Goal: Transaction & Acquisition: Book appointment/travel/reservation

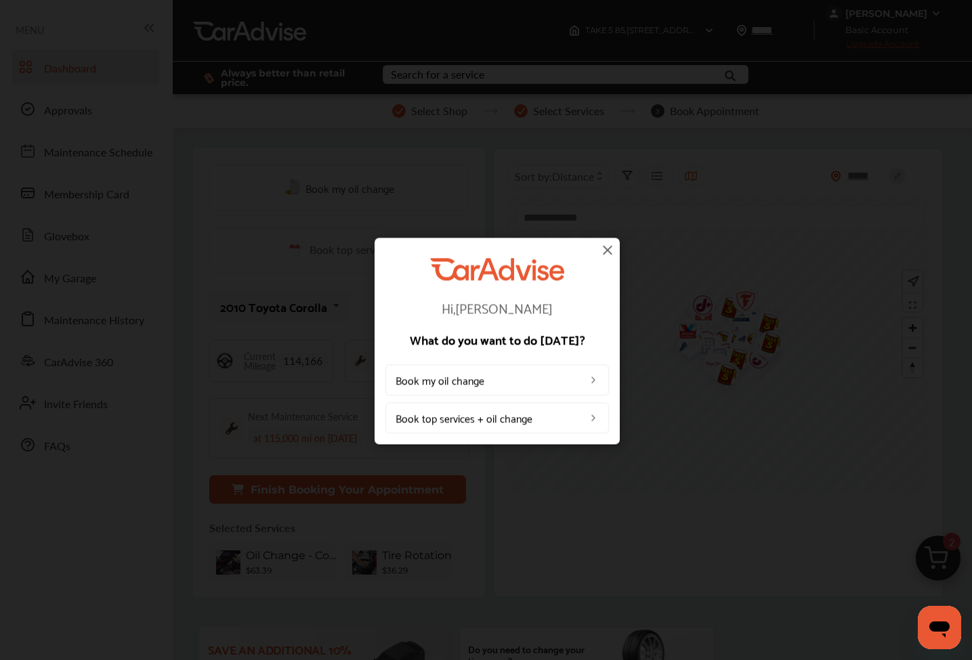
click at [608, 248] on img at bounding box center [607, 250] width 16 height 16
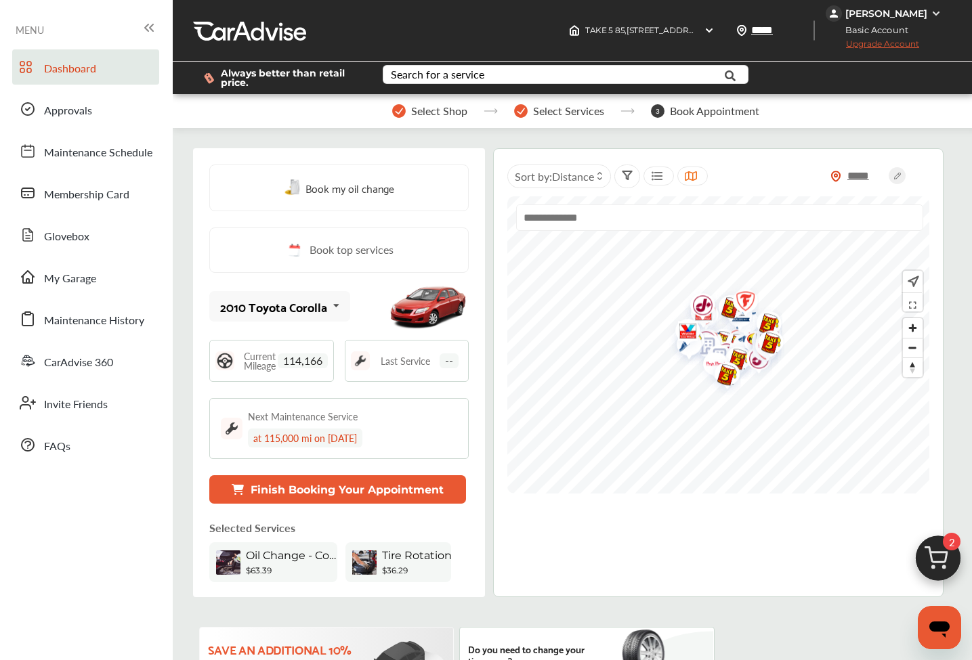
click at [56, 68] on span "Dashboard" at bounding box center [70, 69] width 52 height 18
click at [912, 331] on span "Zoom in" at bounding box center [913, 328] width 20 height 20
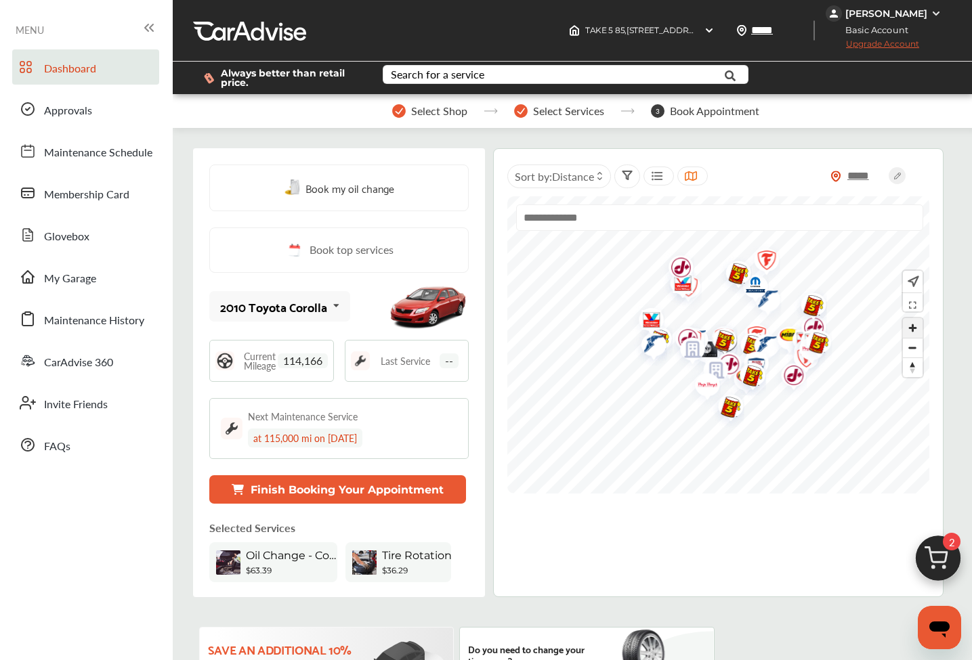
click at [912, 331] on span "Zoom in" at bounding box center [913, 328] width 20 height 20
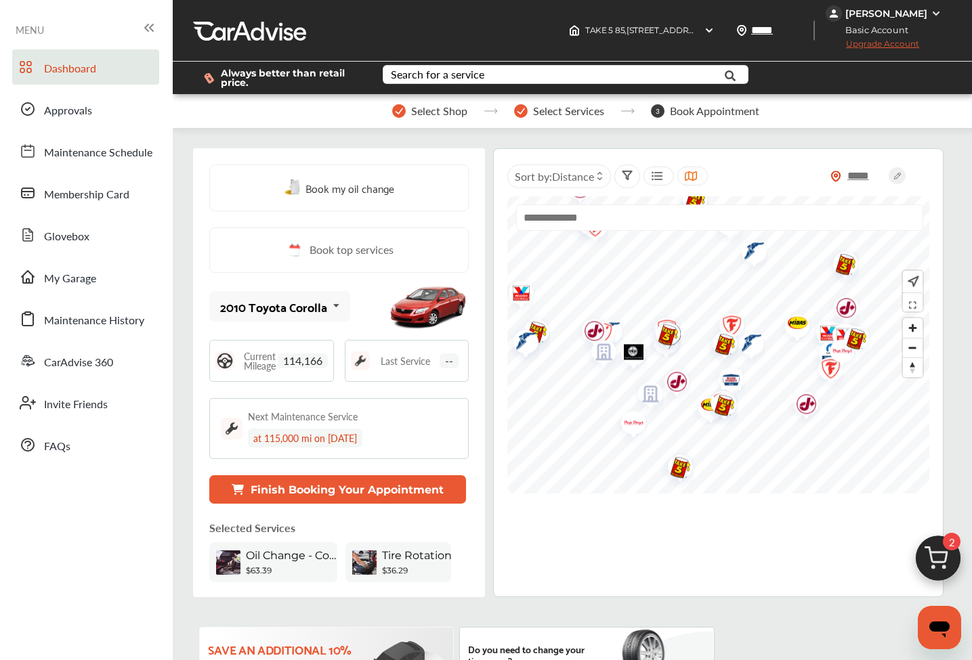
drag, startPoint x: 800, startPoint y: 365, endPoint x: 742, endPoint y: 360, distance: 58.5
click at [507, 360] on div at bounding box center [507, 344] width 0 height 297
click at [794, 324] on img "Map marker" at bounding box center [792, 324] width 36 height 35
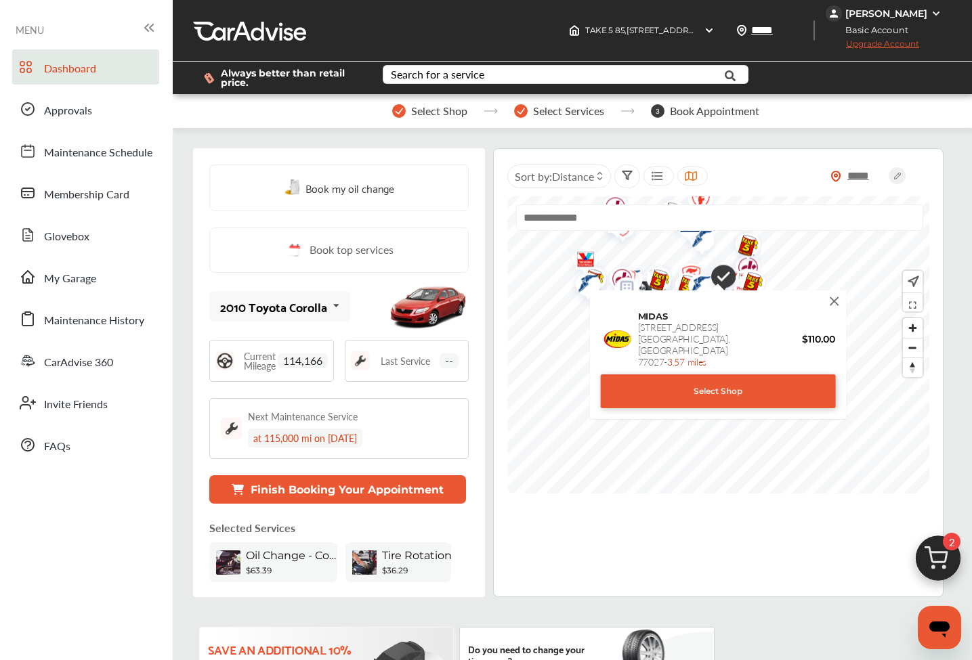
click at [773, 379] on div "Select Shop" at bounding box center [718, 392] width 235 height 34
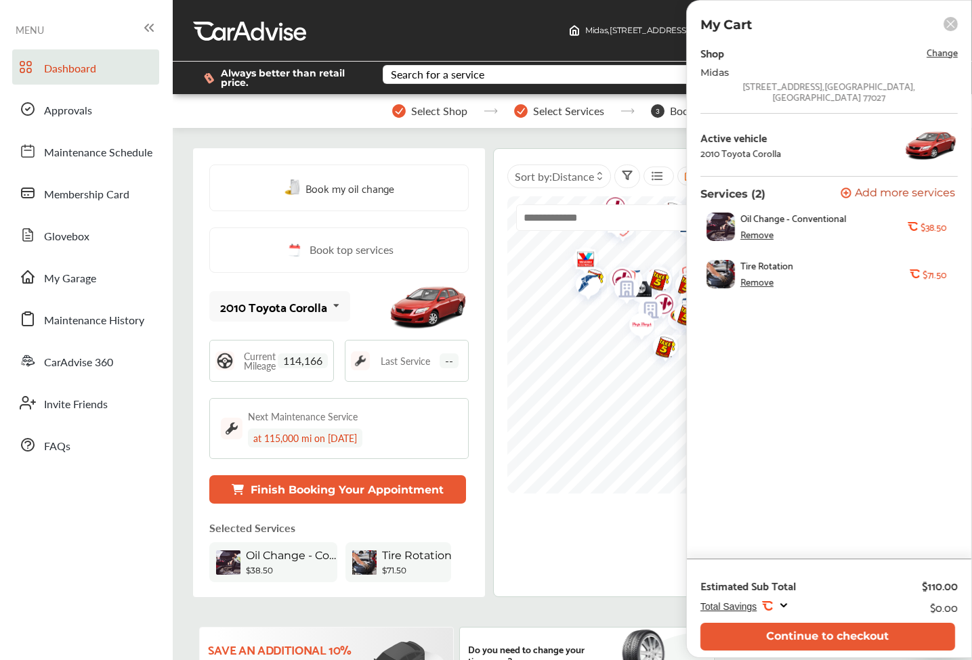
click at [754, 229] on div "Remove" at bounding box center [756, 234] width 33 height 11
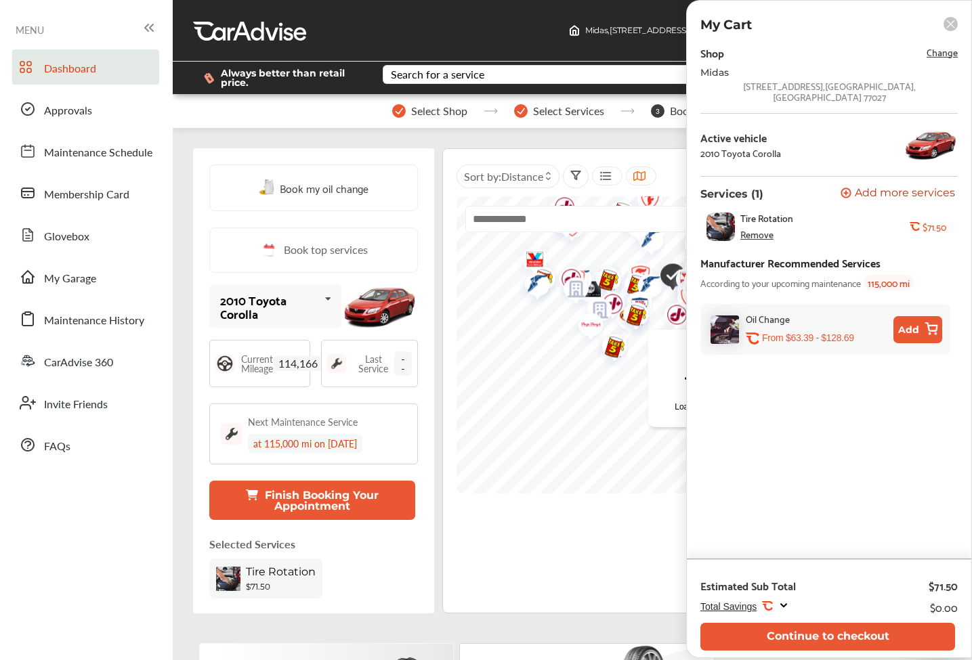
click at [749, 229] on div "Remove" at bounding box center [756, 234] width 33 height 11
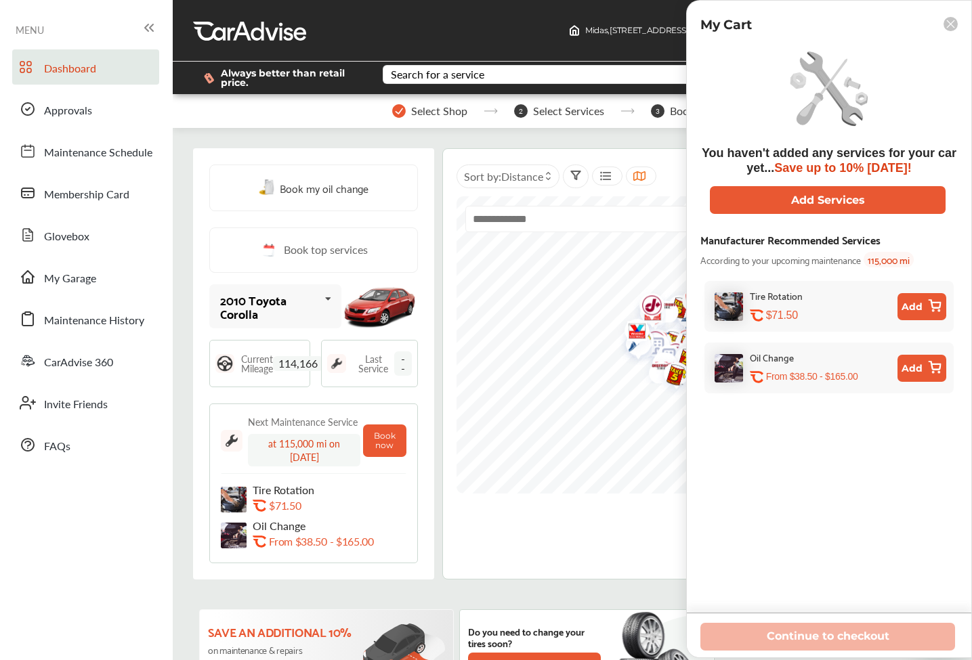
click at [946, 24] on rect at bounding box center [950, 24] width 14 height 14
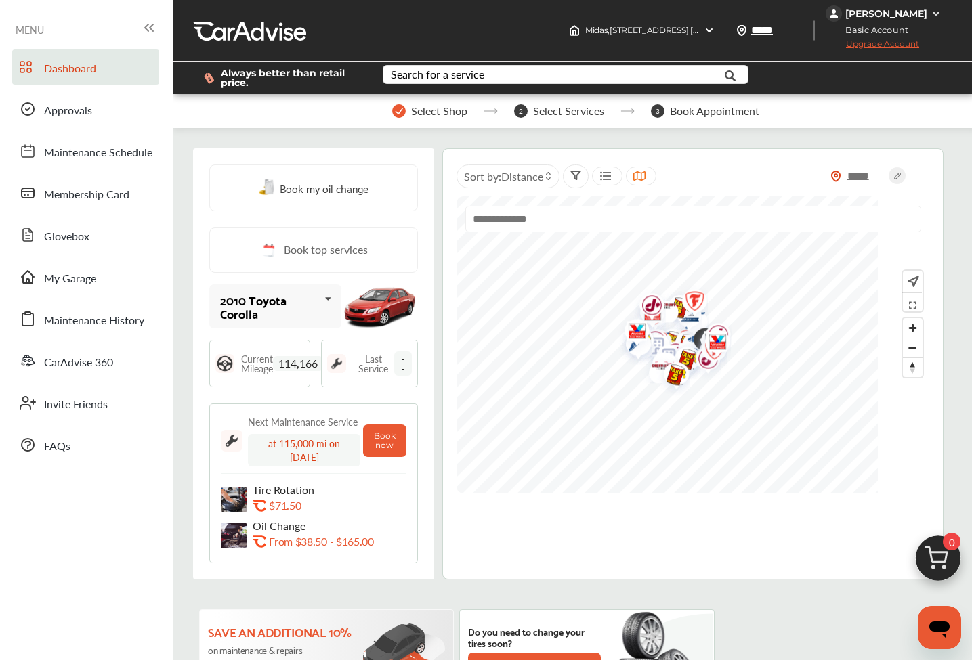
click at [694, 296] on img "Map marker" at bounding box center [690, 303] width 36 height 43
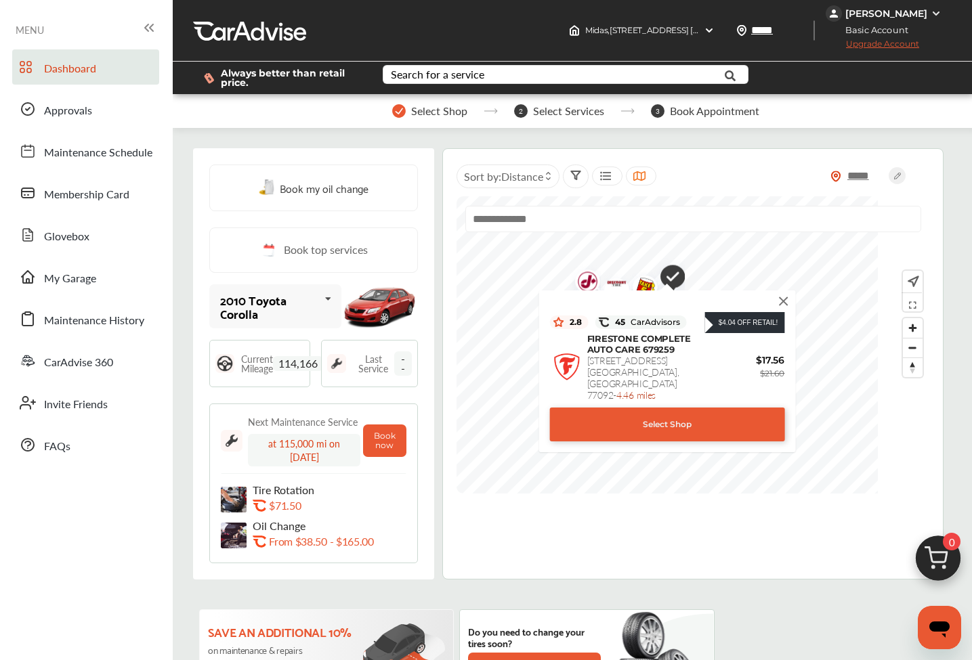
click at [694, 419] on div "Select Shop" at bounding box center [666, 425] width 235 height 34
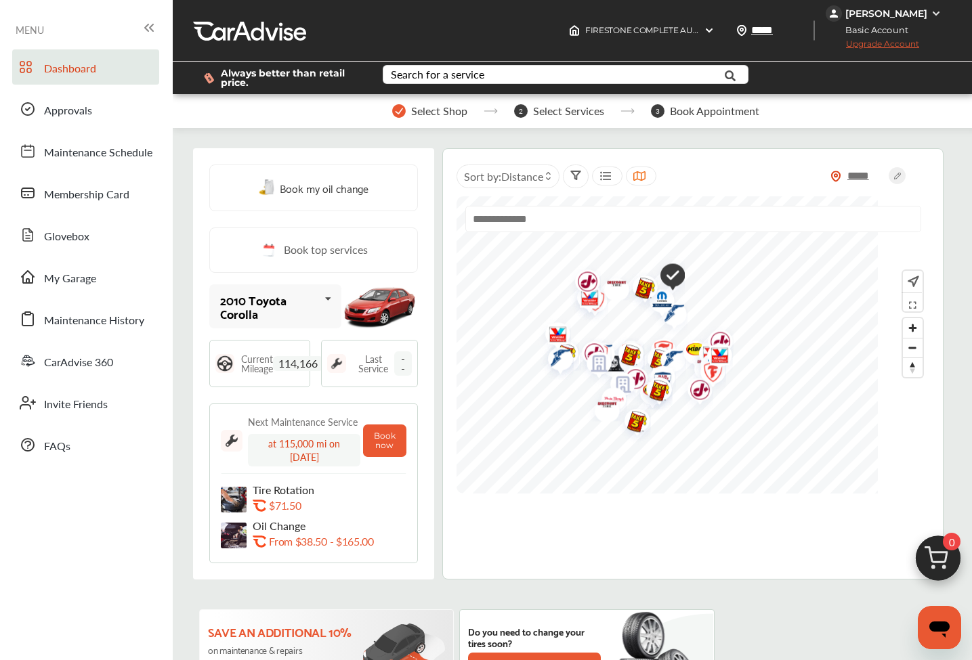
click at [519, 109] on span "2" at bounding box center [521, 111] width 14 height 14
click at [310, 249] on span "Book top services" at bounding box center [326, 250] width 84 height 17
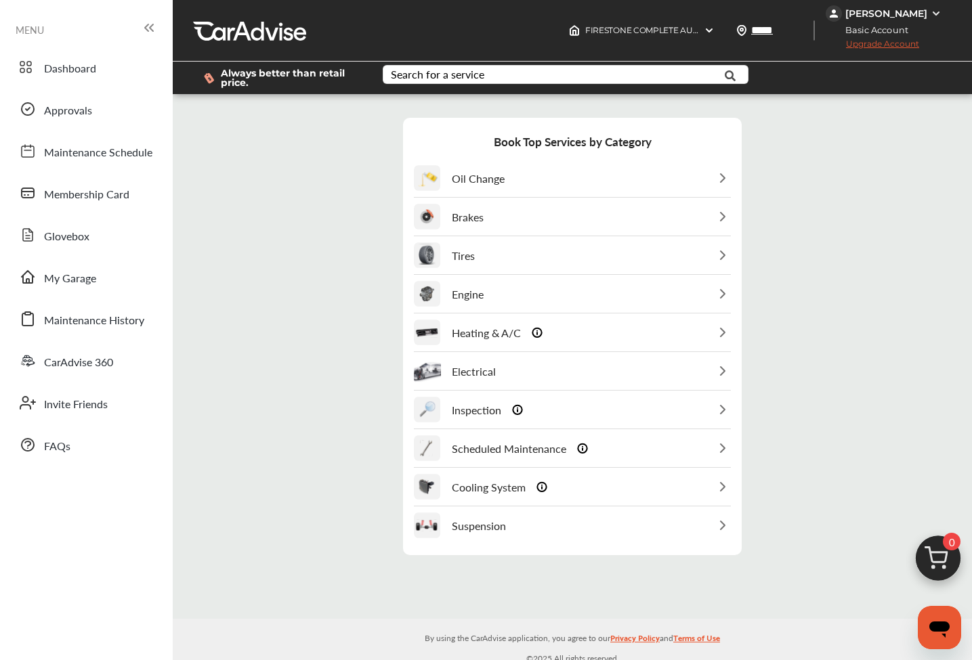
click at [471, 171] on p "Oil Change" at bounding box center [478, 179] width 53 height 16
